Goal: Information Seeking & Learning: Understand process/instructions

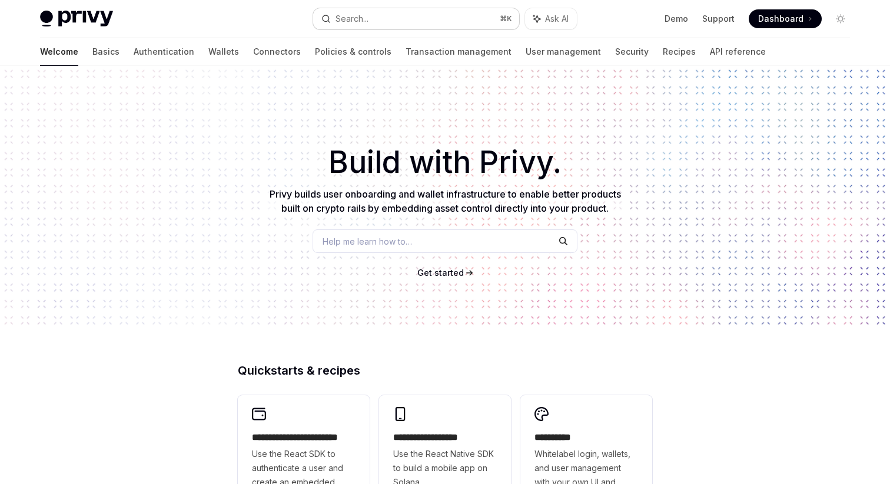
click at [372, 11] on button "Search... ⌘ K" at bounding box center [416, 18] width 206 height 21
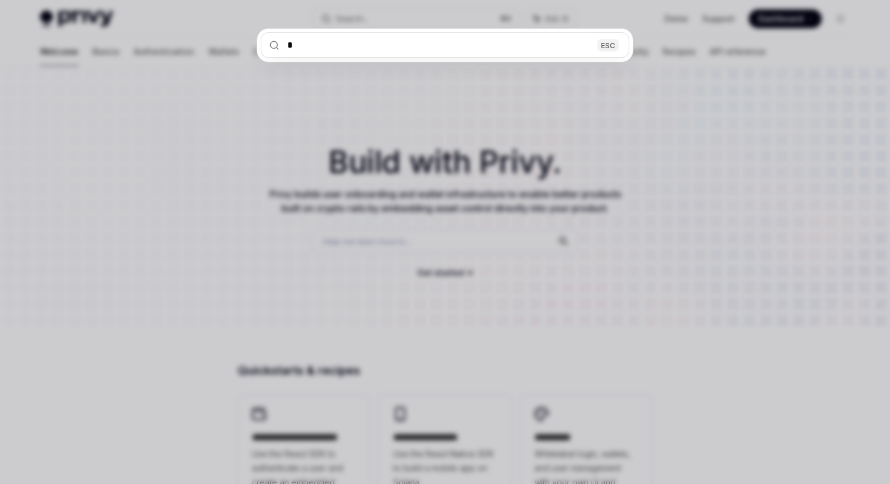
type input "**"
type textarea "*"
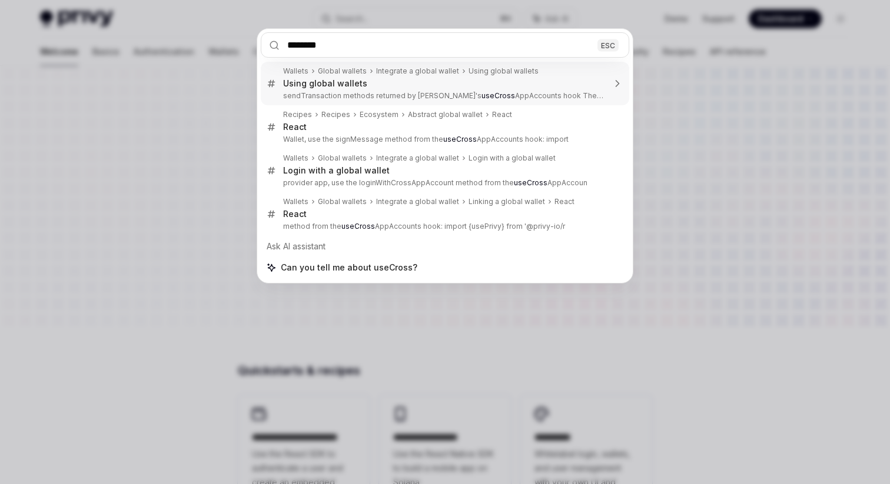
type input "********"
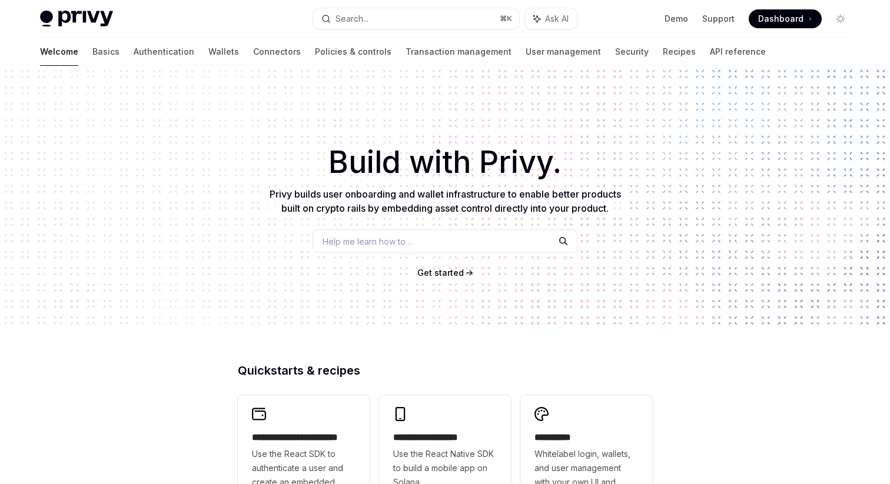
type textarea "*"
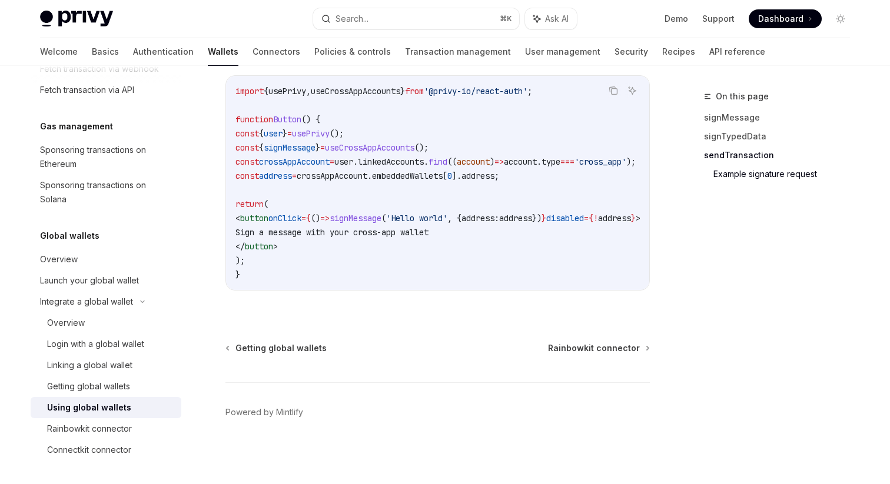
scroll to position [2032, 0]
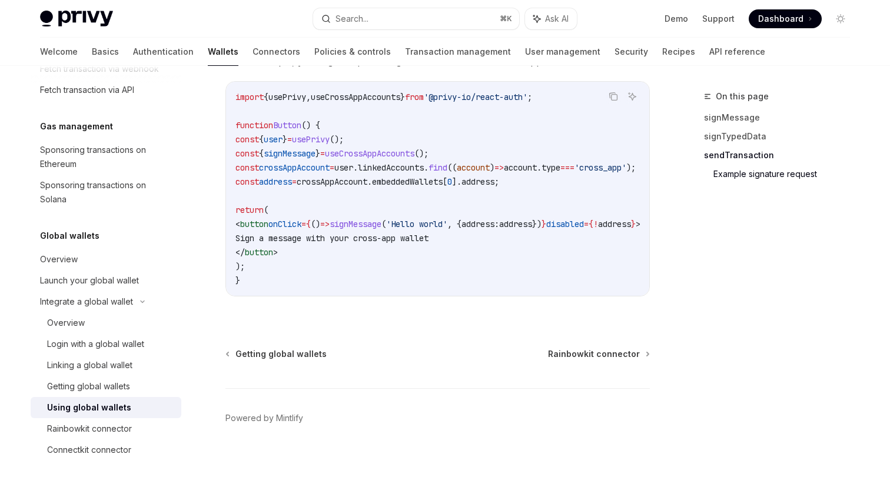
click at [743, 173] on link "Example signature request" at bounding box center [786, 174] width 146 height 19
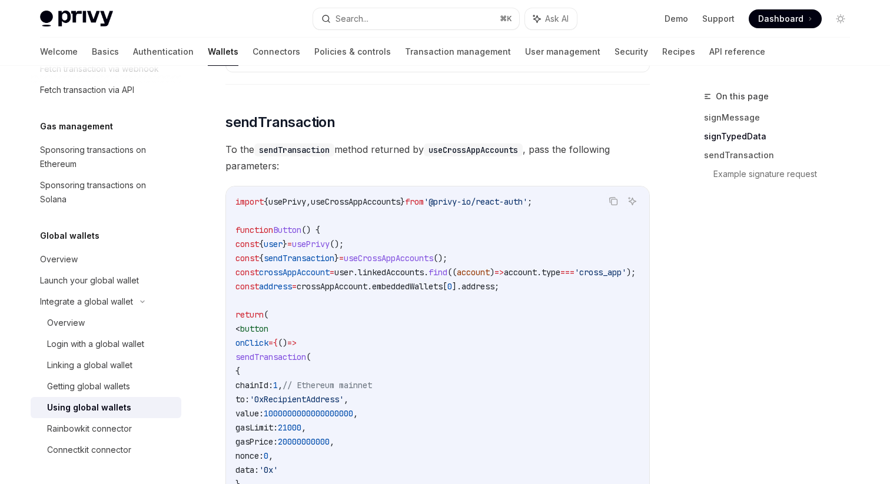
scroll to position [1126, 0]
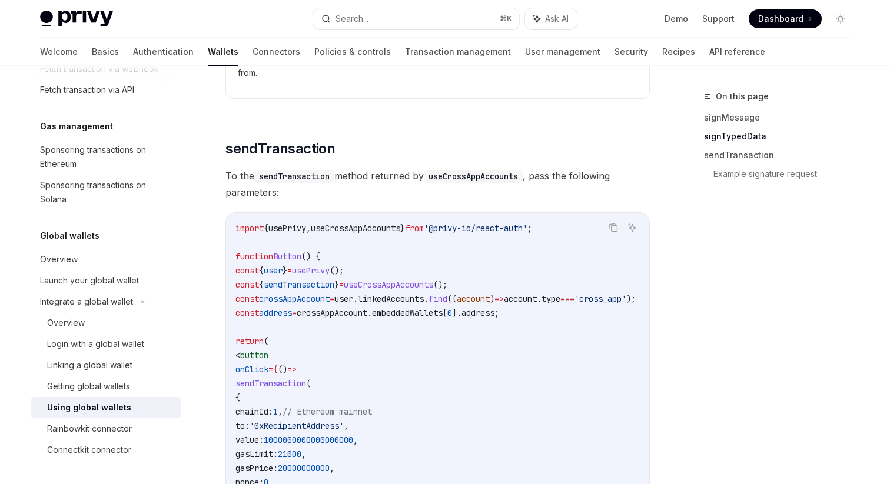
click at [306, 201] on span "To the sendTransaction method returned by useCrossAppAccounts , pass the follow…" at bounding box center [437, 184] width 424 height 33
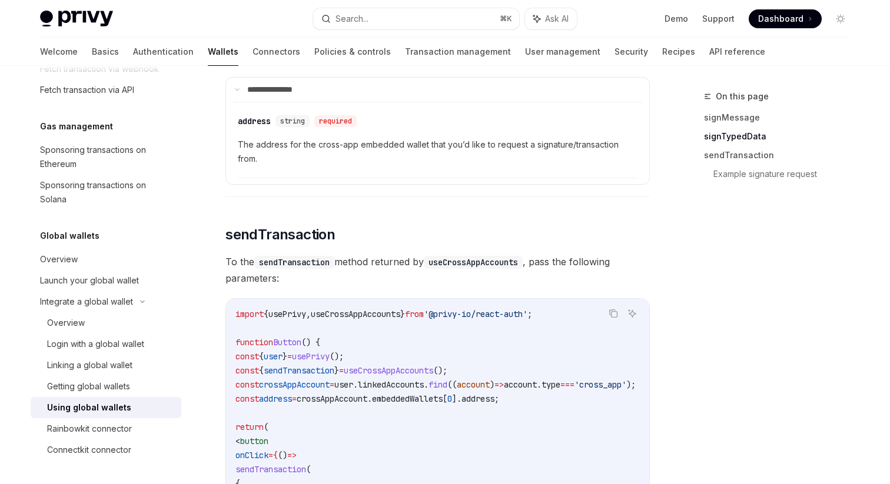
scroll to position [857, 0]
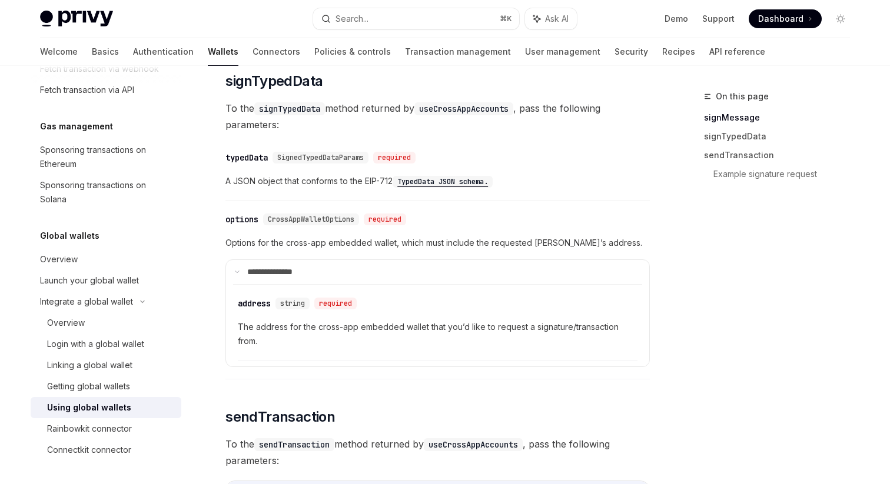
click at [225, 169] on div "When you request a signature or transaction from a user’s embedded wallet from …" at bounding box center [437, 411] width 424 height 2157
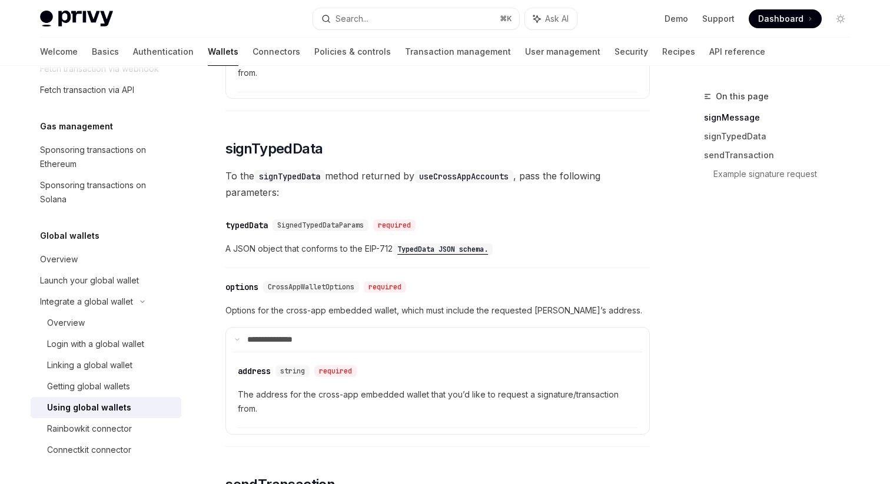
scroll to position [901, 0]
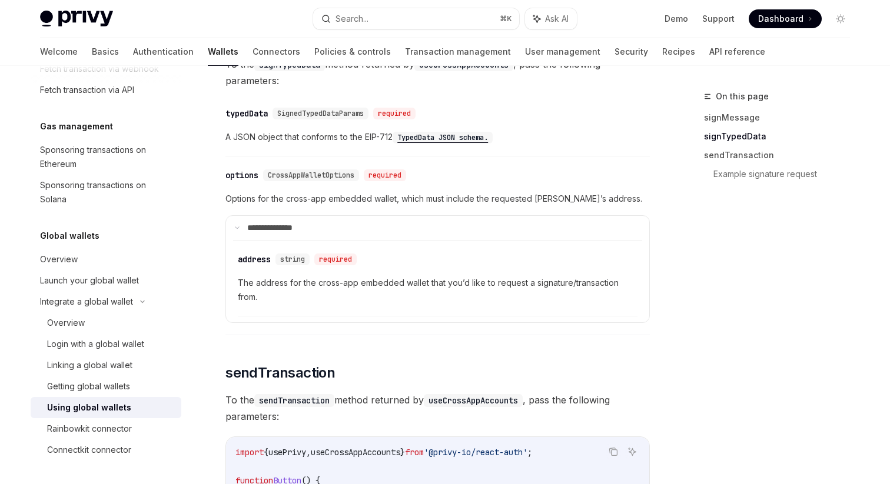
click at [423, 144] on code "TypedData JSON schema." at bounding box center [442, 138] width 100 height 12
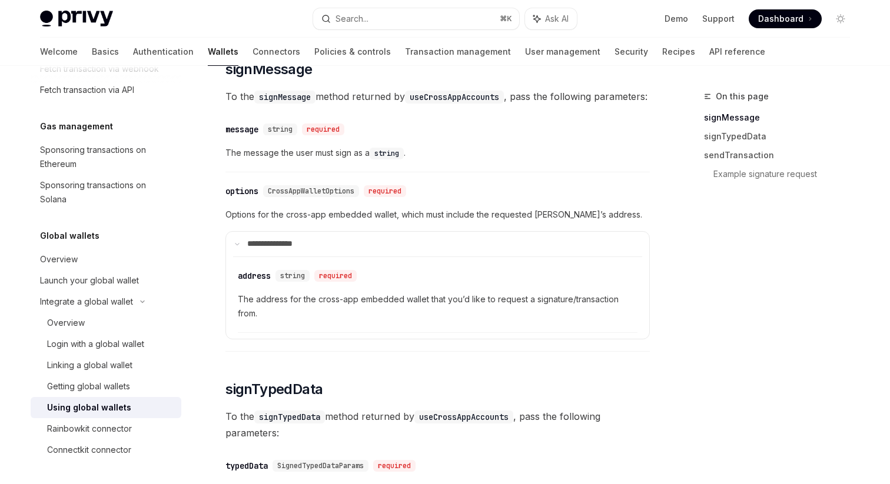
scroll to position [278, 0]
